Goal: Transaction & Acquisition: Book appointment/travel/reservation

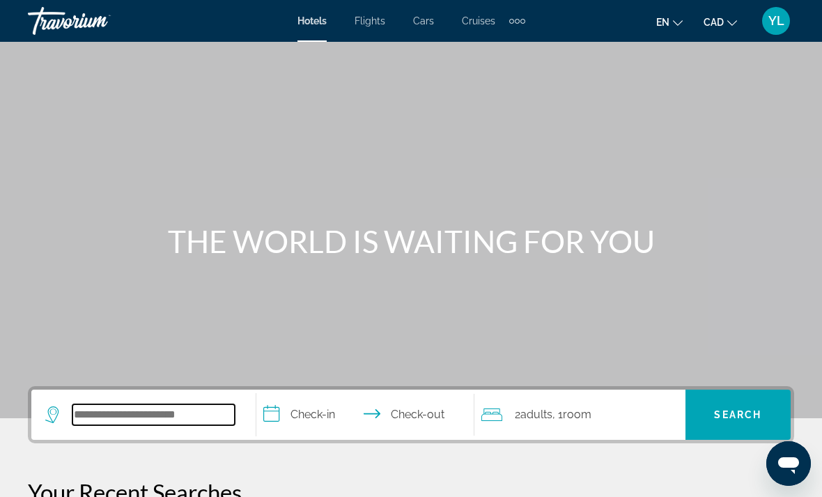
click at [201, 416] on input "Search widget" at bounding box center [153, 414] width 162 height 21
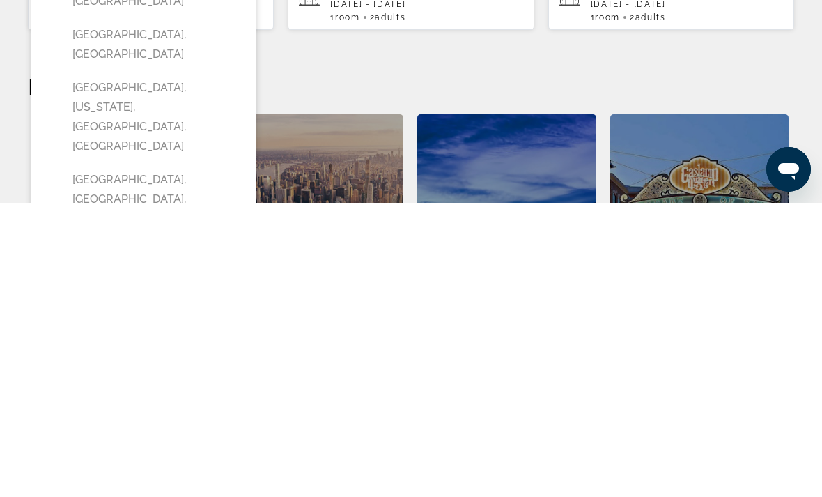
scroll to position [261, 0]
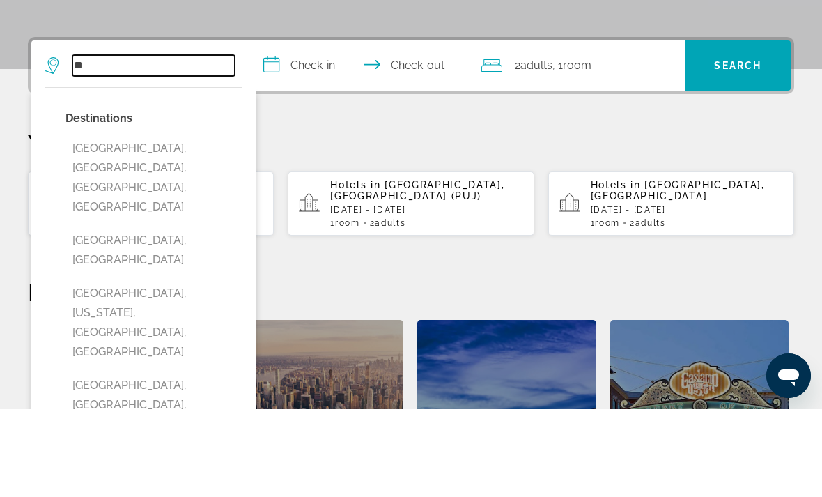
type input "*"
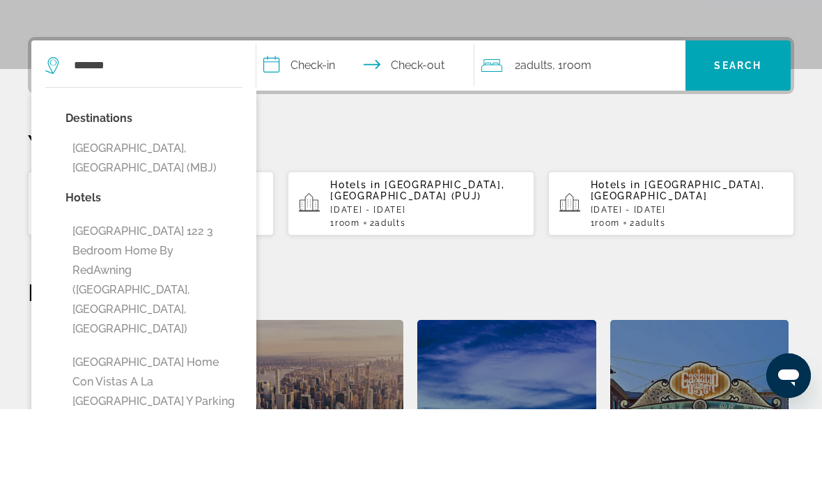
click at [208, 223] on button "[GEOGRAPHIC_DATA], [GEOGRAPHIC_DATA] (MBJ)" at bounding box center [153, 246] width 177 height 46
type input "**********"
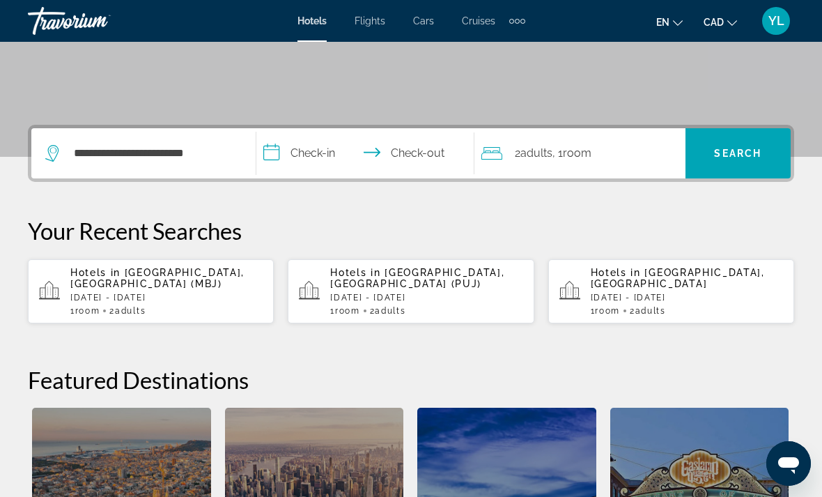
click at [318, 162] on input "**********" at bounding box center [368, 155] width 224 height 54
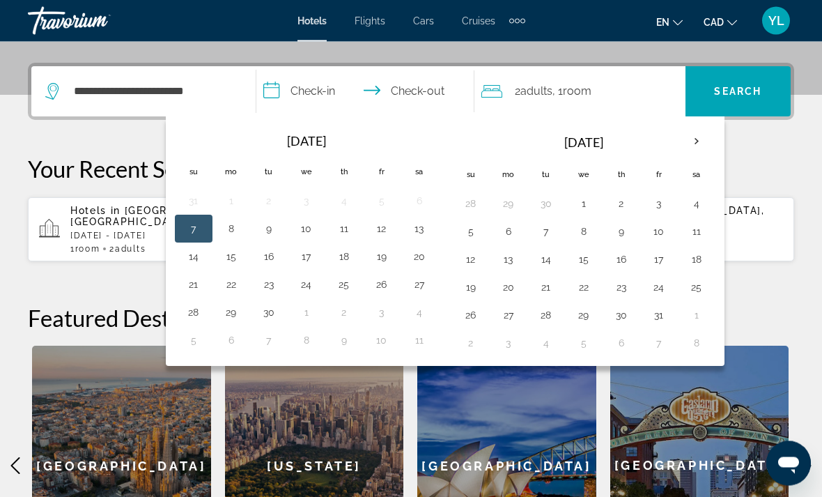
scroll to position [341, 0]
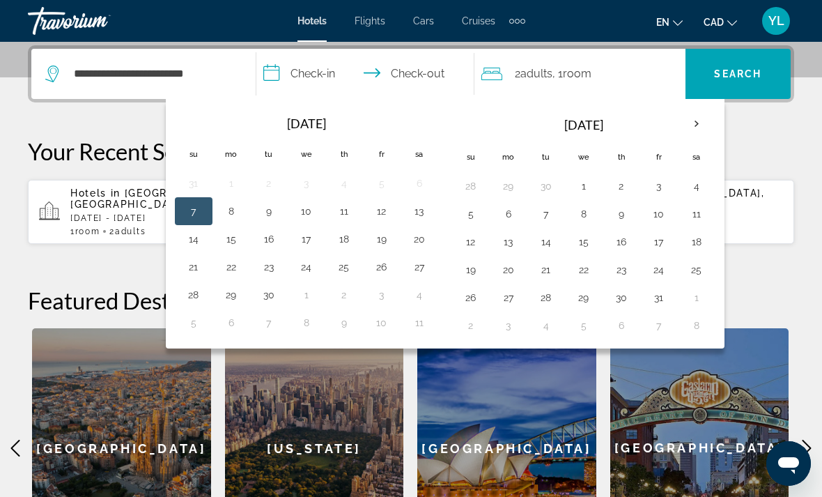
click at [701, 126] on th "Next month" at bounding box center [697, 124] width 38 height 31
click at [705, 118] on th "Next month" at bounding box center [697, 124] width 38 height 31
click at [196, 327] on button "30" at bounding box center [193, 324] width 22 height 19
click at [574, 186] on button "3" at bounding box center [583, 185] width 22 height 19
type input "**********"
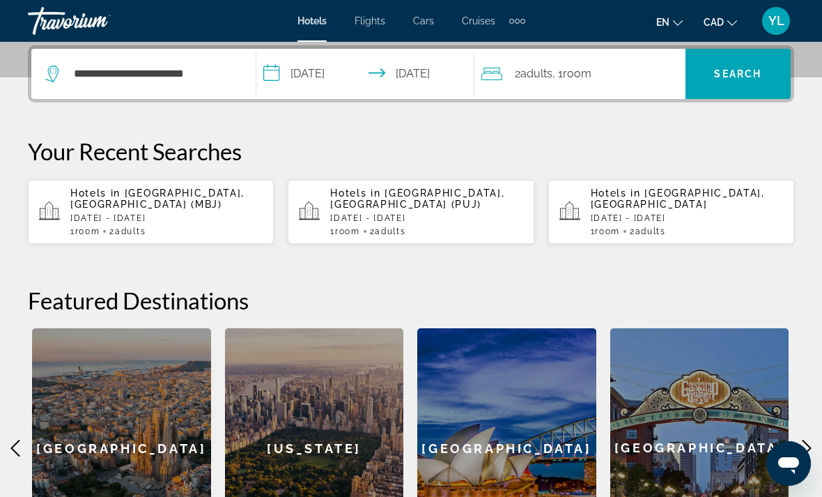
click at [724, 90] on span "Search widget" at bounding box center [737, 73] width 105 height 33
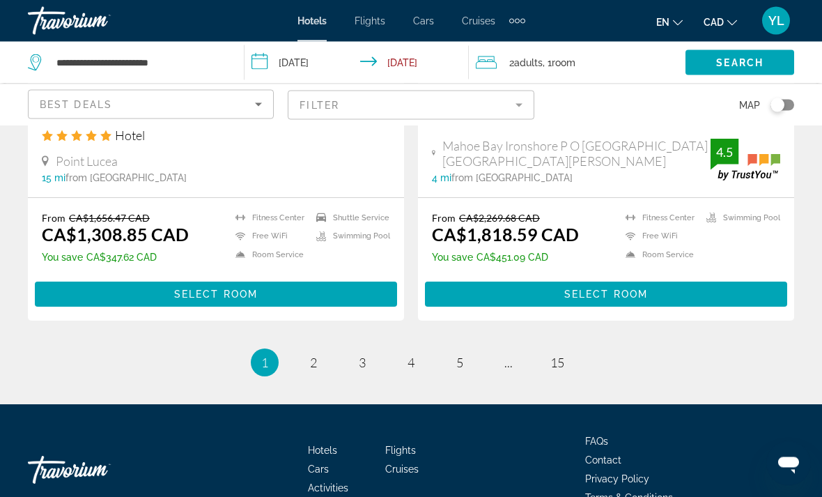
scroll to position [2843, 0]
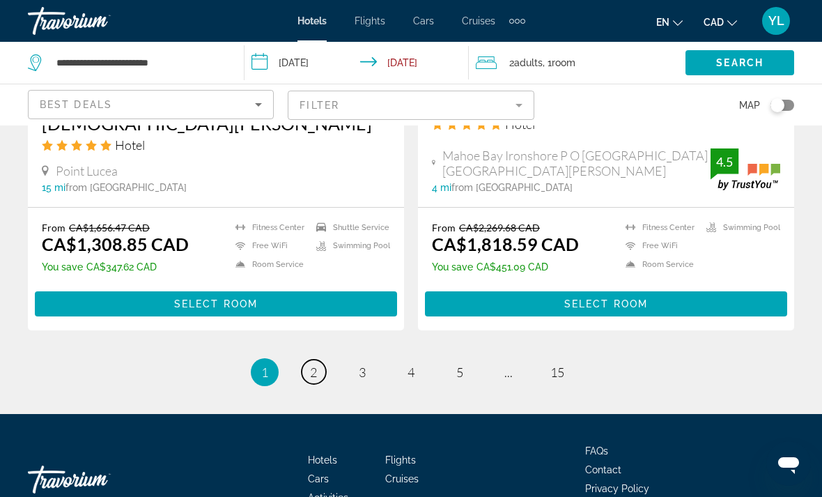
click at [314, 359] on link "page 2" at bounding box center [314, 371] width 24 height 24
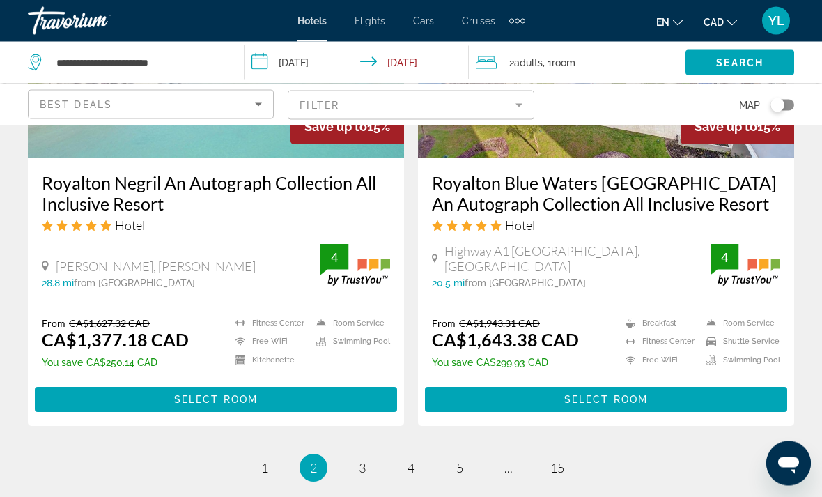
scroll to position [2829, 0]
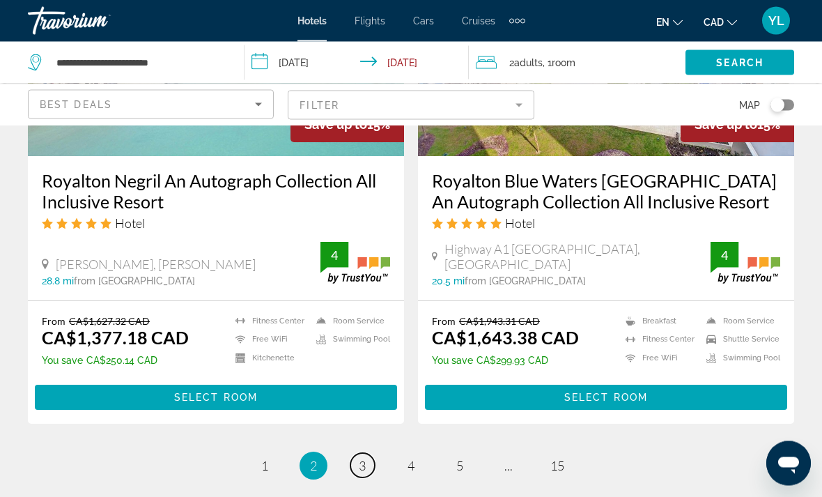
click at [364, 453] on link "page 3" at bounding box center [362, 465] width 24 height 24
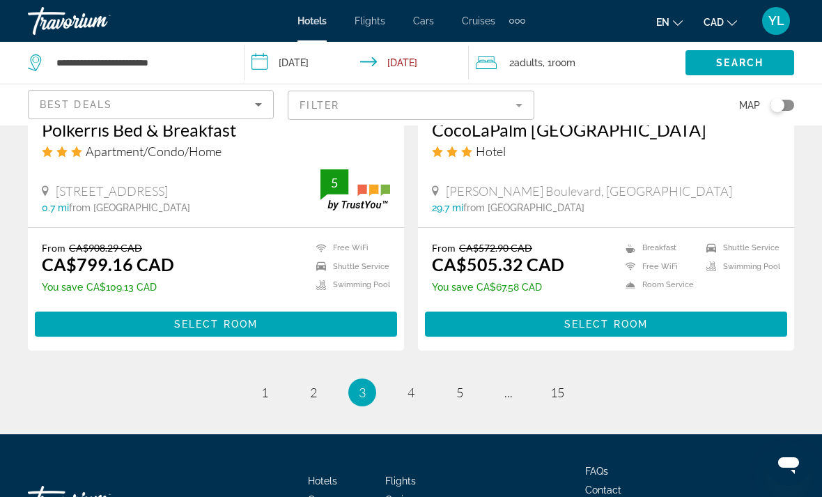
scroll to position [2885, 0]
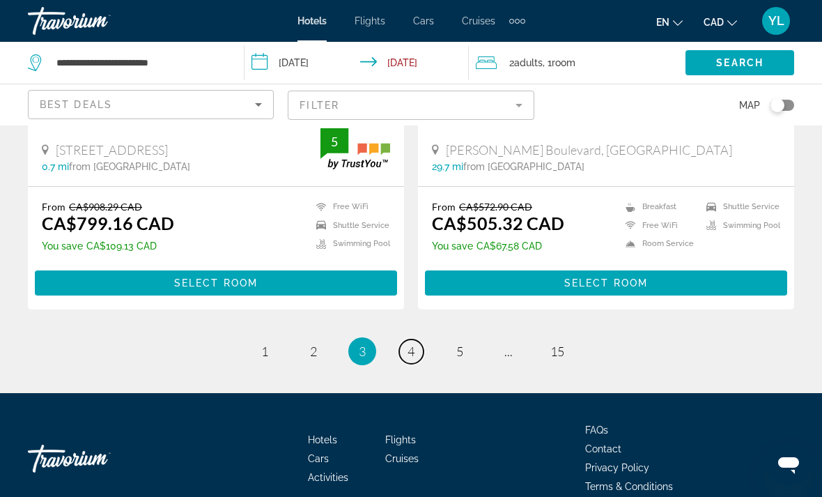
click at [415, 339] on link "page 4" at bounding box center [411, 351] width 24 height 24
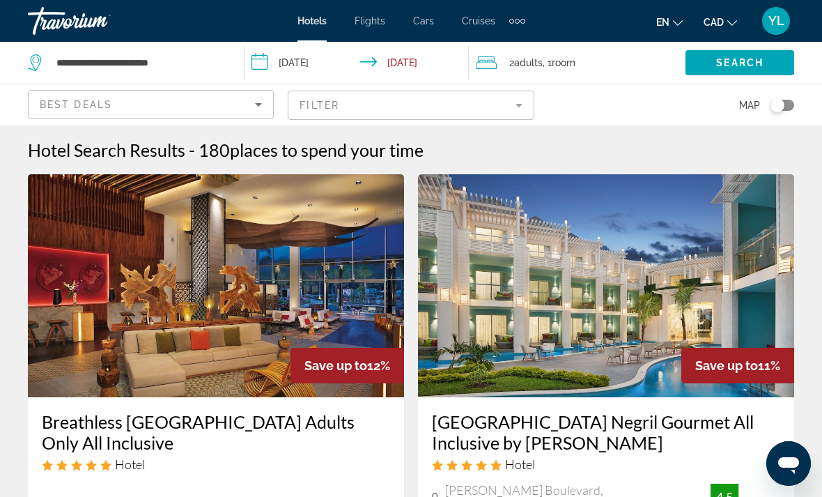
click at [736, 60] on span "Search" at bounding box center [739, 62] width 47 height 11
click at [731, 78] on span "Search widget" at bounding box center [739, 62] width 109 height 33
click at [732, 74] on span "Search widget" at bounding box center [739, 62] width 109 height 33
click at [783, 109] on div "Toggle map" at bounding box center [782, 105] width 24 height 11
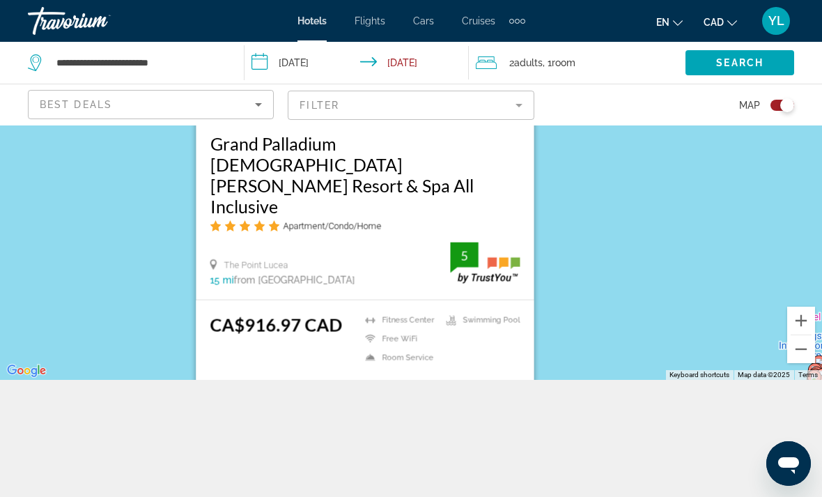
scroll to position [125, 0]
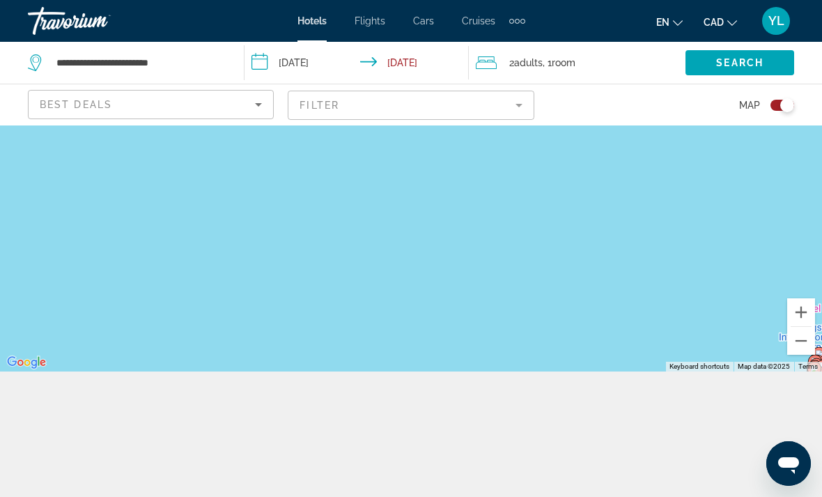
click at [148, 356] on div "To activate drag with keyboard, press Alt + Enter. Once in keyboard drag state,…" at bounding box center [411, 185] width 822 height 371
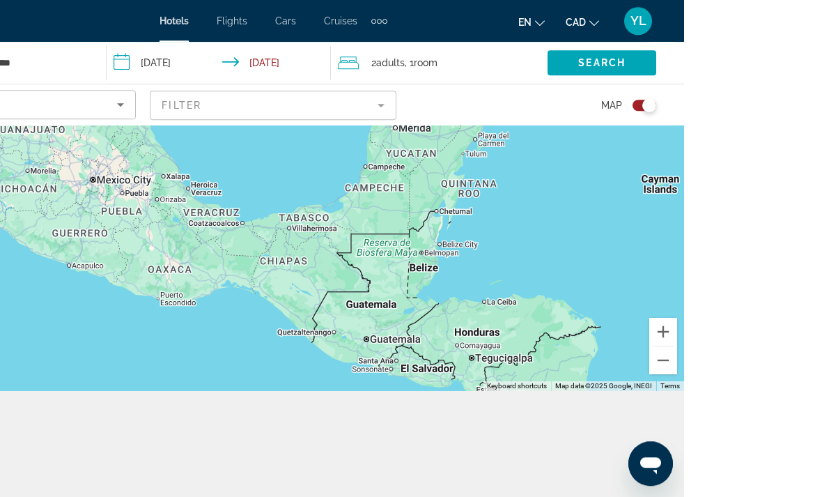
scroll to position [107, 0]
